Goal: Task Accomplishment & Management: Use online tool/utility

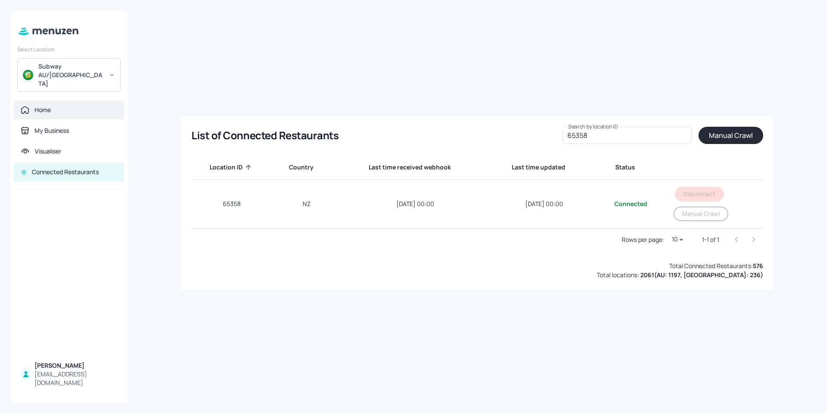
click at [36, 106] on div "Home" at bounding box center [43, 110] width 16 height 9
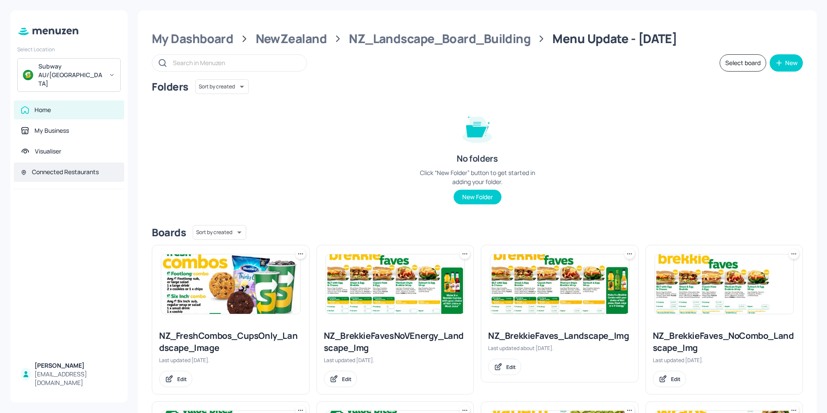
click at [53, 168] on div "Connected Restaurants" at bounding box center [65, 172] width 67 height 9
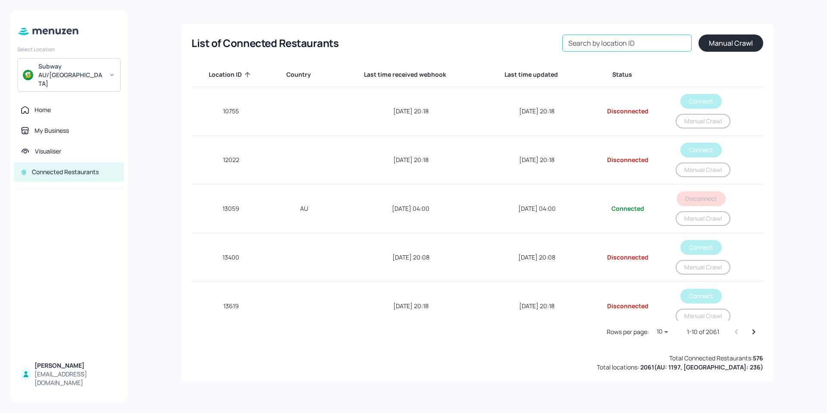
click at [604, 50] on input "Search by location ID" at bounding box center [626, 43] width 129 height 17
type input "65358"
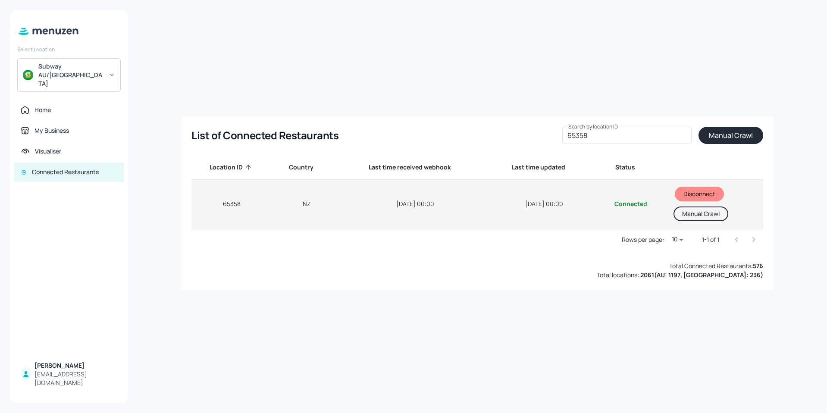
click at [692, 217] on button "Manual Crawl" at bounding box center [701, 214] width 55 height 15
click at [704, 214] on button "Manual Crawl" at bounding box center [701, 214] width 55 height 15
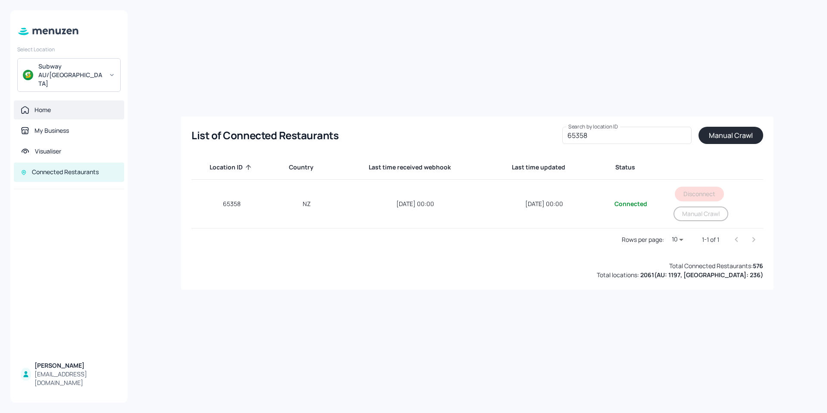
click at [46, 100] on div "Home" at bounding box center [69, 109] width 110 height 19
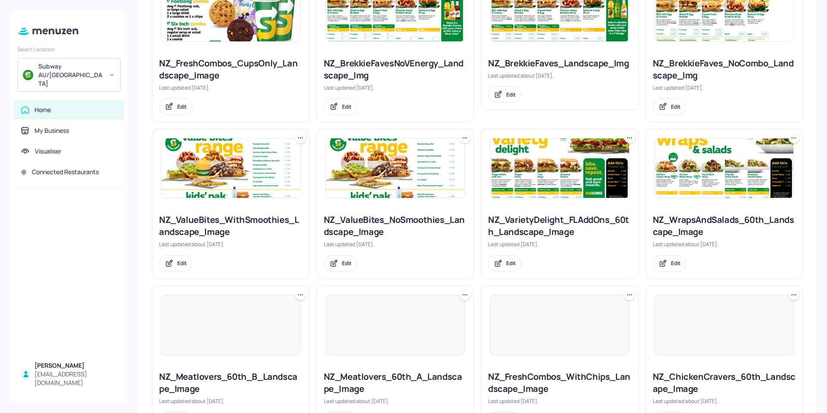
scroll to position [316, 0]
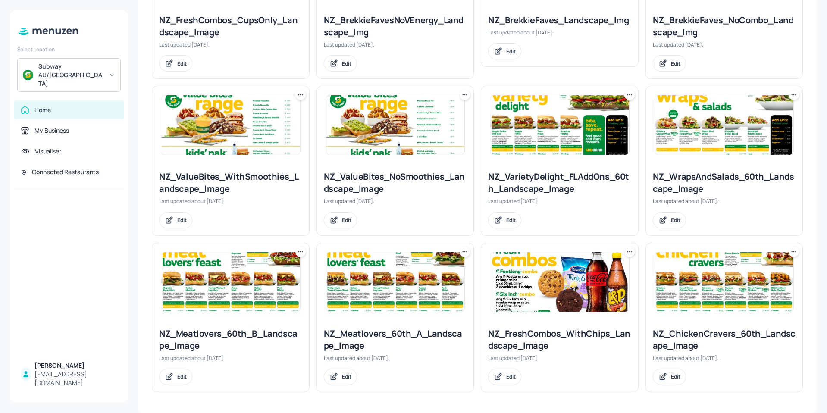
click at [693, 257] on img at bounding box center [724, 282] width 139 height 60
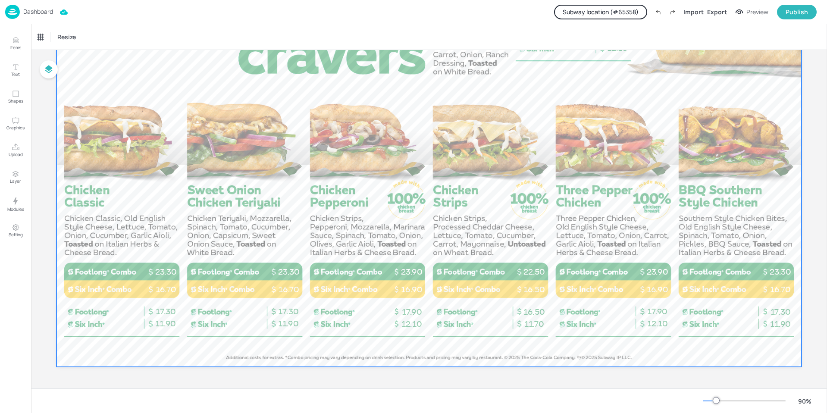
scroll to position [11, 0]
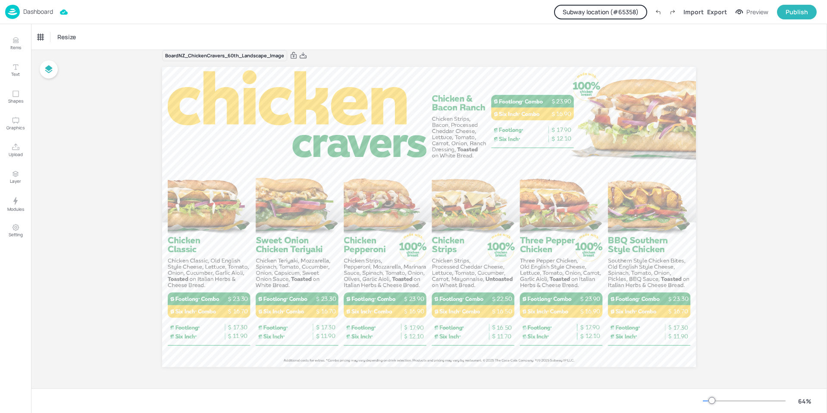
click at [38, 11] on p "Dashboard" at bounding box center [38, 12] width 30 height 6
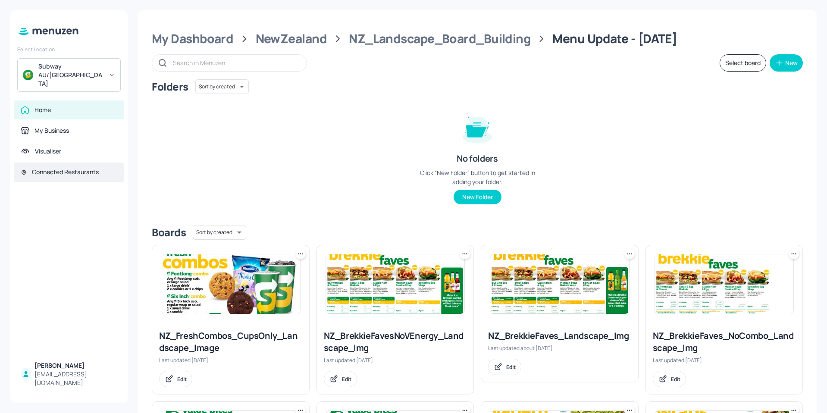
click at [36, 168] on div "Connected Restaurants" at bounding box center [65, 172] width 67 height 9
